Goal: Task Accomplishment & Management: Manage account settings

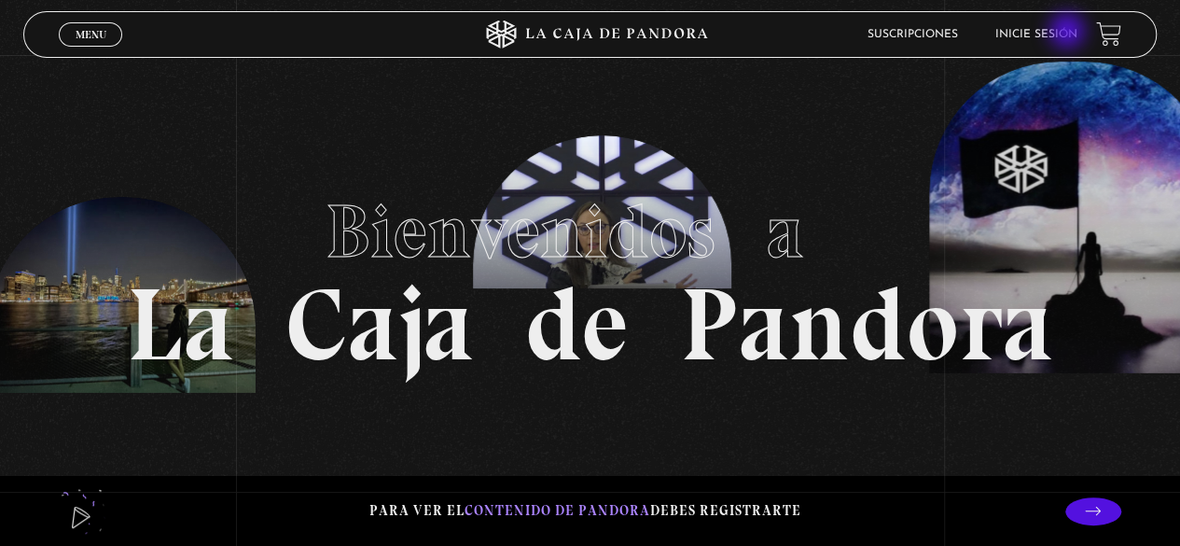
click at [1069, 33] on link "Inicie sesión" at bounding box center [1036, 34] width 82 height 11
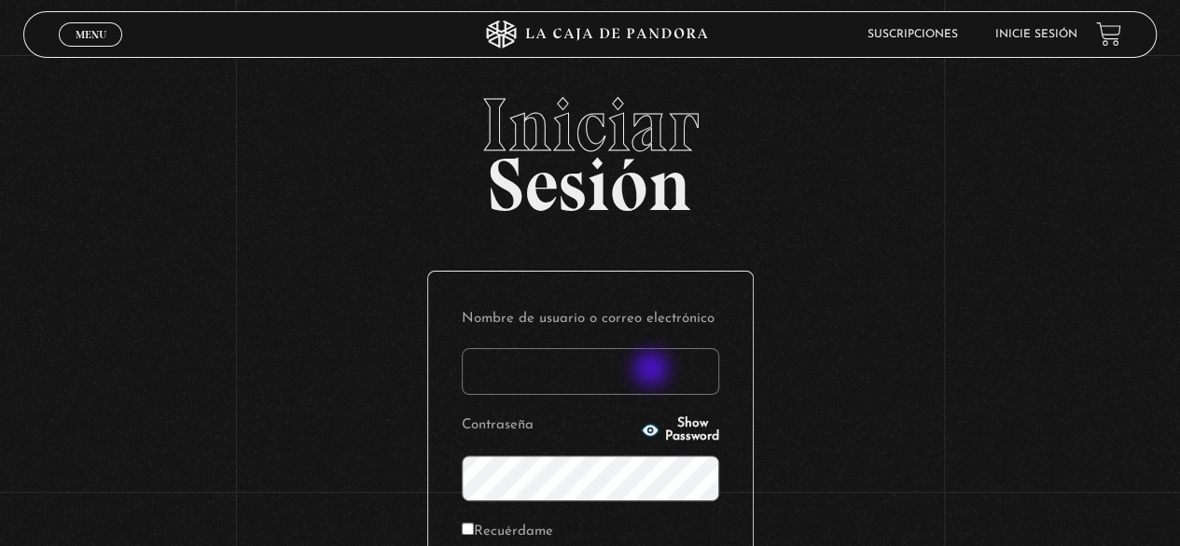
click at [653, 370] on input "Nombre de usuario o correo electrónico" at bounding box center [590, 371] width 257 height 47
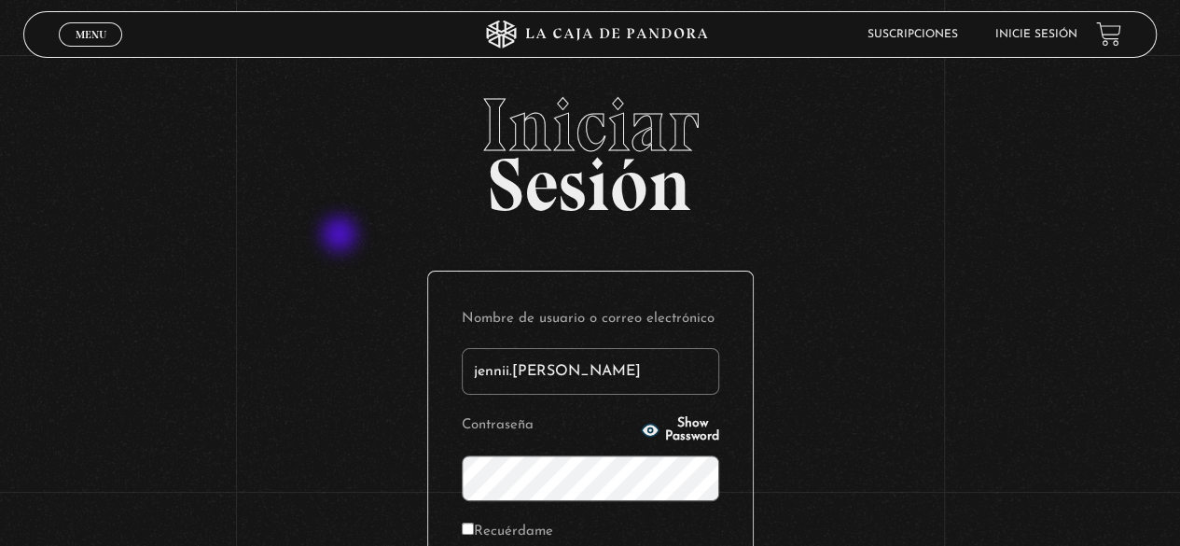
click at [341, 236] on div "Iniciar Sesión Nombre de usuario o correo electrónico jennii.rosado Contraseña …" at bounding box center [590, 444] width 1180 height 713
click at [603, 374] on input "jennii.rosado" at bounding box center [590, 371] width 257 height 47
click at [99, 238] on div "Iniciar Sesión Nombre de usuario o correo electrónico jennii.rosado Contraseña …" at bounding box center [590, 444] width 1180 height 713
type input "[EMAIL_ADDRESS][DOMAIN_NAME]"
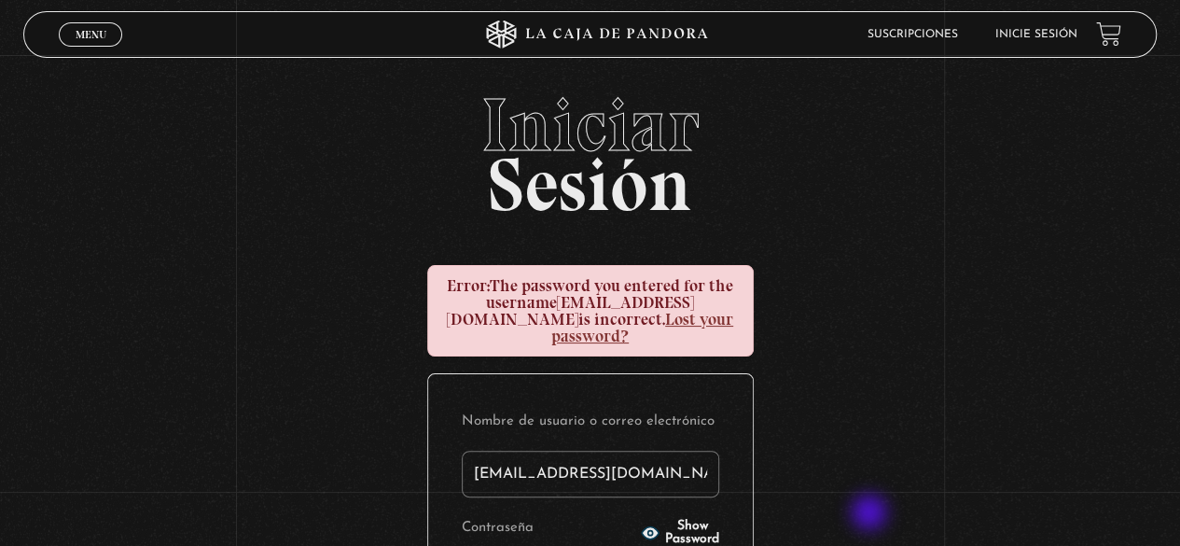
click at [871, 514] on div "Iniciar Sesión Error: The password you entered for the username [EMAIL_ADDRESS]…" at bounding box center [590, 496] width 1180 height 816
click at [963, 353] on div "Iniciar Sesión Error: The password you entered for the username [EMAIL_ADDRESS]…" at bounding box center [590, 496] width 1180 height 816
click at [963, 353] on div "Iniciar Sesión Error: The password you entered for the username jennii.rosado@g…" at bounding box center [590, 496] width 1180 height 816
click at [1085, 312] on div "Iniciar Sesión Error: The password you entered for the username jennii.rosado@g…" at bounding box center [590, 496] width 1180 height 816
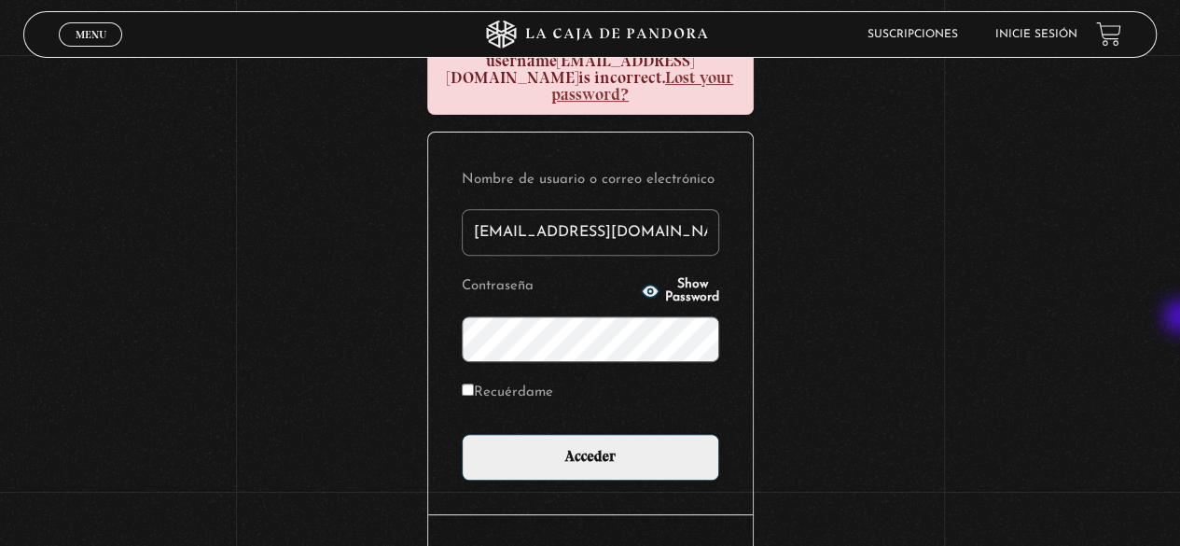
scroll to position [244, 0]
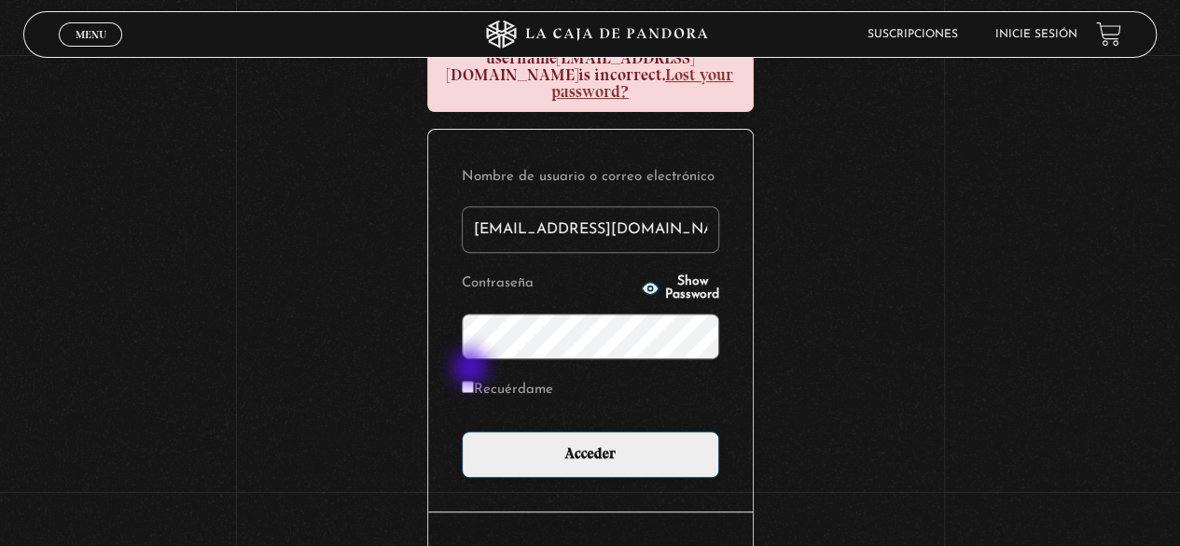
click at [472, 381] on input "Recuérdame" at bounding box center [468, 387] width 12 height 12
checkbox input "true"
click at [642, 283] on icon "button" at bounding box center [650, 289] width 17 height 12
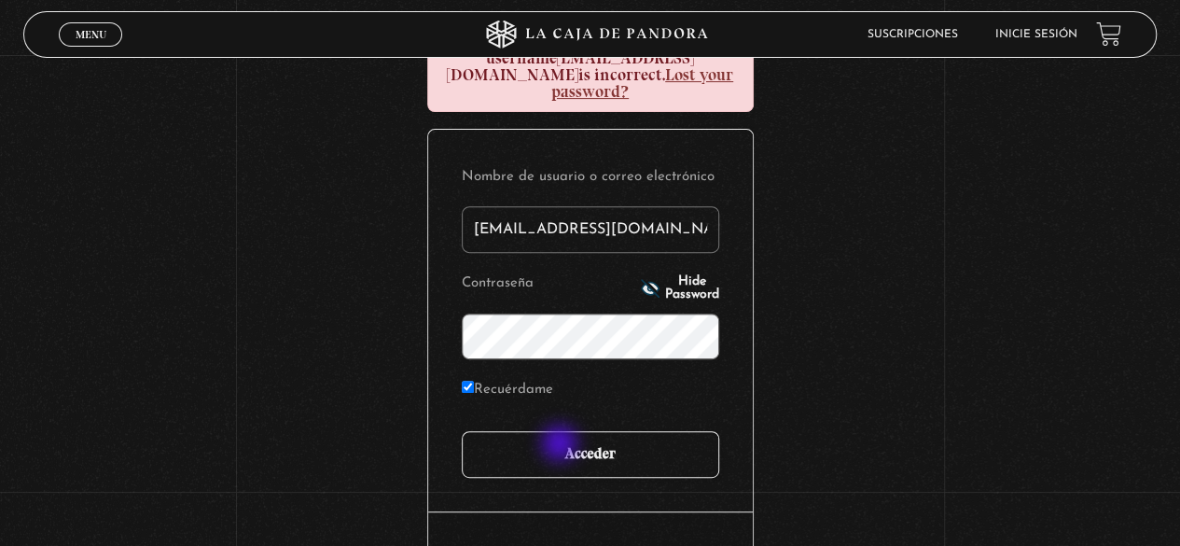
click at [561, 445] on input "Acceder" at bounding box center [590, 454] width 257 height 47
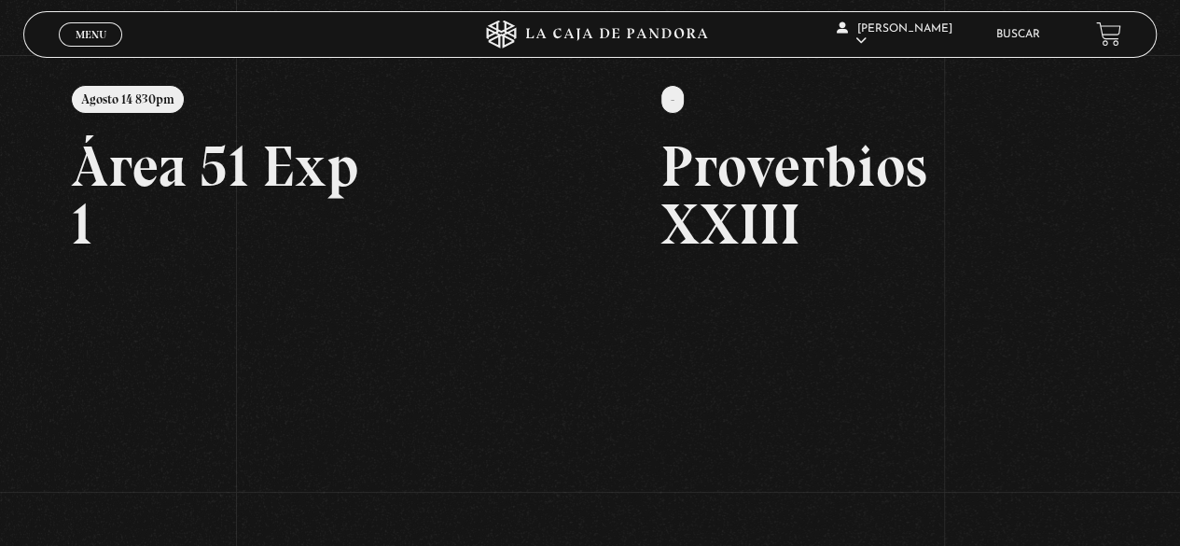
scroll to position [224, 0]
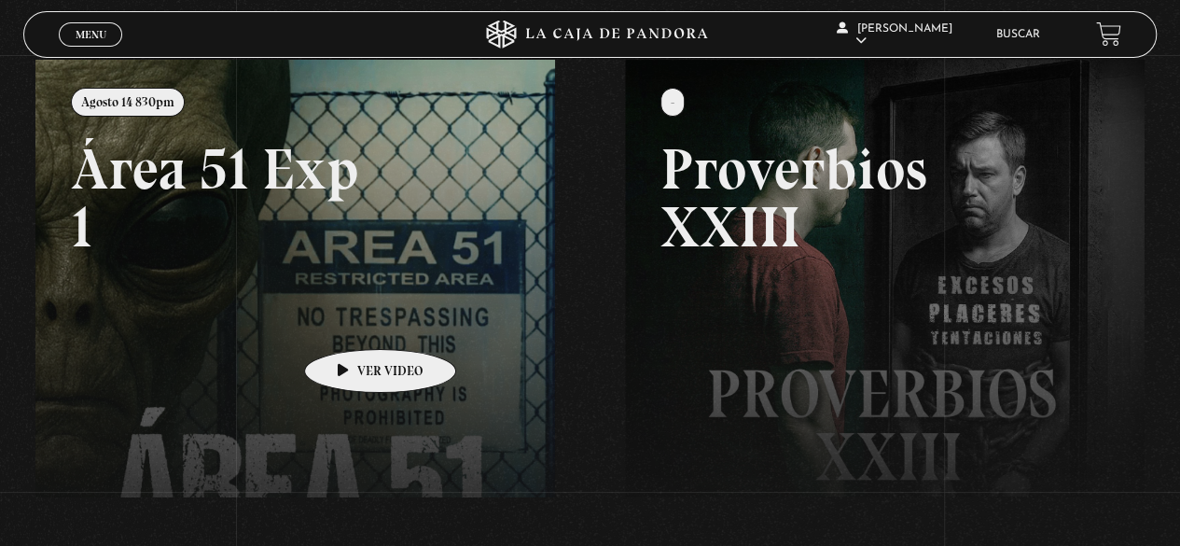
click at [351, 321] on link at bounding box center [625, 333] width 1180 height 546
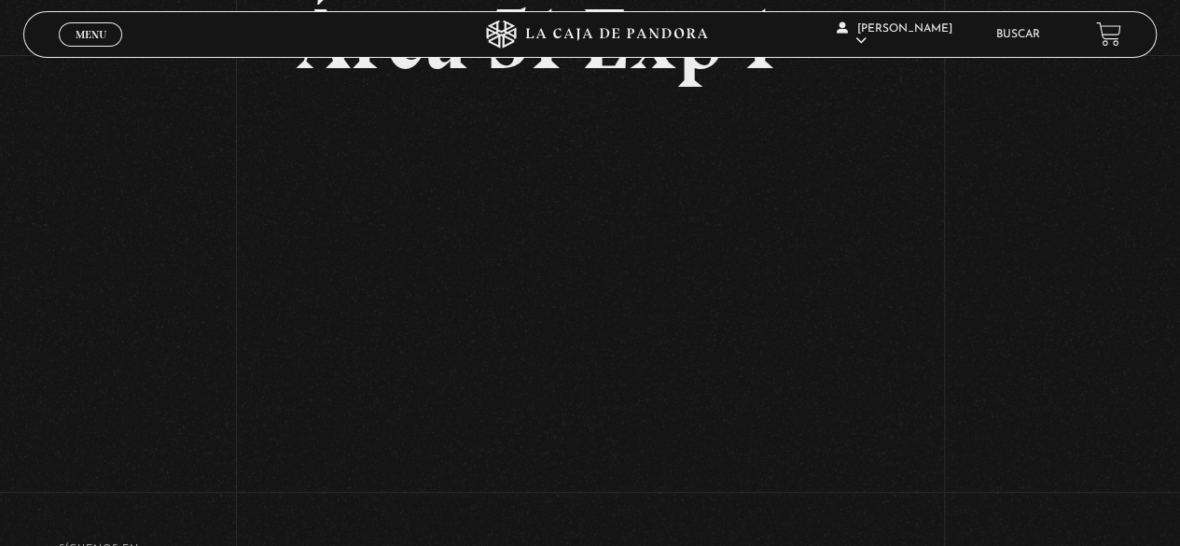
scroll to position [149, 0]
